Goal: Information Seeking & Learning: Learn about a topic

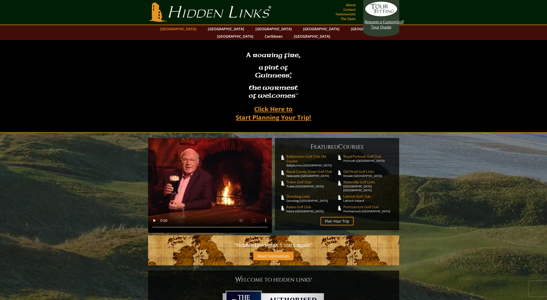
click at [192, 29] on link "[GEOGRAPHIC_DATA]" at bounding box center [179, 28] width 42 height 7
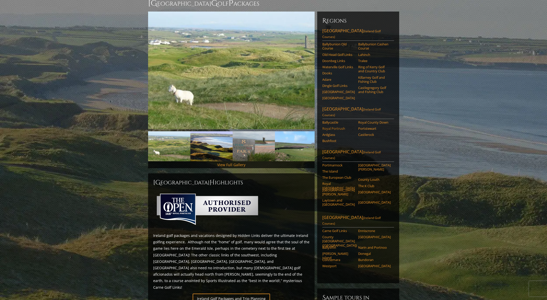
scroll to position [53, 0]
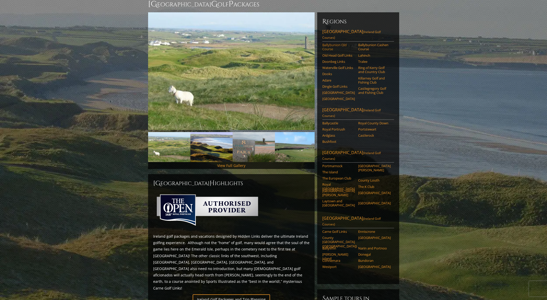
click at [329, 43] on link "Ballybunion Old Course" at bounding box center [338, 47] width 33 height 8
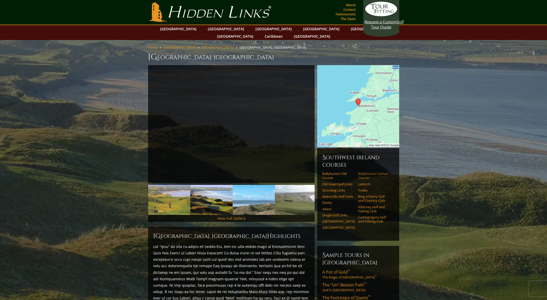
click at [362, 171] on link "Ballybunion Cashen Course" at bounding box center [374, 175] width 33 height 8
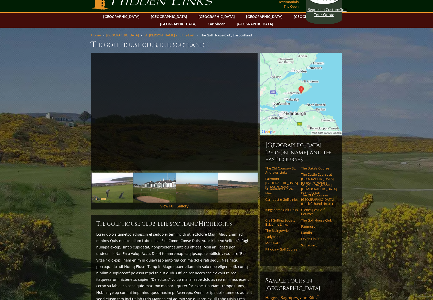
scroll to position [1, 0]
